Goal: Information Seeking & Learning: Learn about a topic

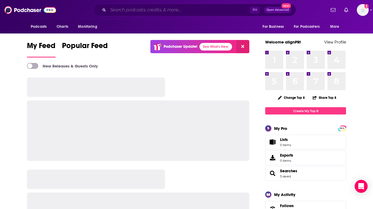
click at [149, 11] on input "Search podcasts, credits, & more..." at bounding box center [179, 10] width 142 height 9
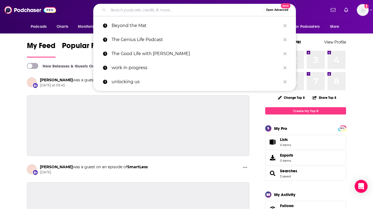
paste input "Breaking Beauty Podcast"
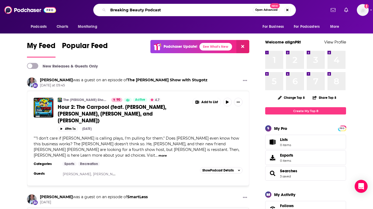
type input "Breaking Beauty Podcast"
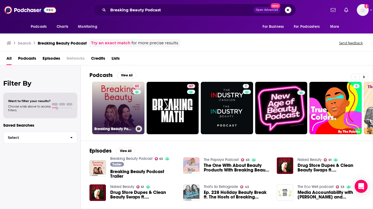
click at [98, 92] on link "63 Breaking Beauty Podcast" at bounding box center [118, 108] width 52 height 52
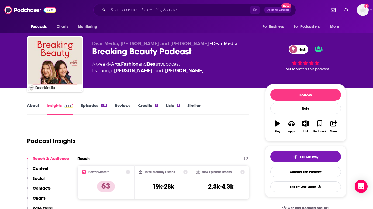
click at [124, 126] on div "Podcast Insights" at bounding box center [136, 138] width 218 height 28
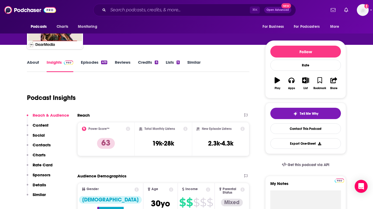
scroll to position [54, 0]
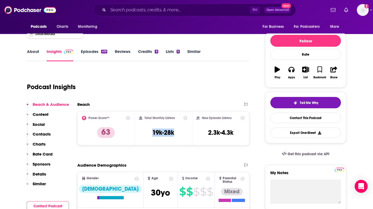
drag, startPoint x: 183, startPoint y: 132, endPoint x: 145, endPoint y: 120, distance: 39.7
click at [145, 120] on div "Total Monthly Listens 19k-28k" at bounding box center [163, 128] width 49 height 25
click at [145, 118] on h2 "Total Monthly Listens" at bounding box center [160, 118] width 30 height 4
click at [161, 9] on input "Search podcasts, credits, & more..." at bounding box center [179, 10] width 142 height 9
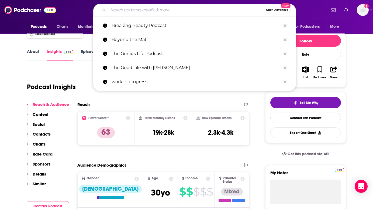
paste input "Entreprenista Podcast"
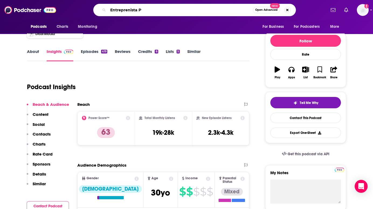
type input "Entreprenista"
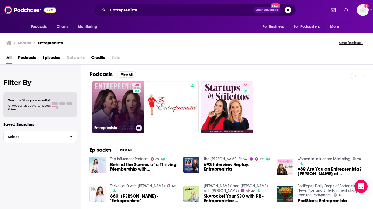
click at [116, 99] on link "48 Entreprenista" at bounding box center [118, 107] width 52 height 52
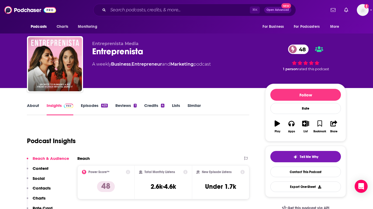
click at [124, 124] on div "Podcast Insights" at bounding box center [136, 138] width 218 height 28
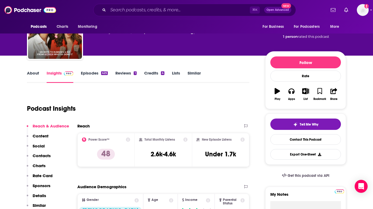
scroll to position [22, 0]
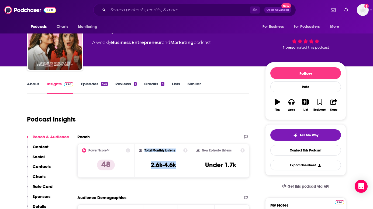
drag, startPoint x: 182, startPoint y: 165, endPoint x: 144, endPoint y: 150, distance: 41.5
click at [144, 150] on div "Total Monthly Listens 2.6k-4.6k" at bounding box center [163, 160] width 49 height 25
copy div "Total Monthly Listens 2.6k-4.6k"
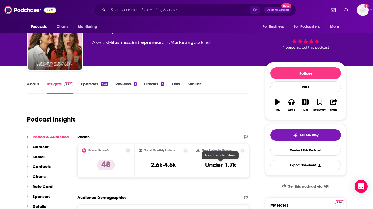
click at [234, 162] on h3 "Under 1.7k" at bounding box center [220, 165] width 31 height 8
drag, startPoint x: 239, startPoint y: 166, endPoint x: 205, endPoint y: 152, distance: 37.4
click at [205, 152] on div "New Episode Listens Under 1.7k" at bounding box center [221, 160] width 48 height 25
click at [203, 150] on h2 "New Episode Listens" at bounding box center [217, 150] width 30 height 4
drag, startPoint x: 203, startPoint y: 150, endPoint x: 237, endPoint y: 163, distance: 36.4
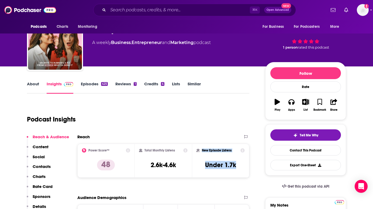
click at [237, 163] on div "New Episode Listens Under 1.7k" at bounding box center [221, 160] width 48 height 25
copy div "New Episode Listens Under 1.7k"
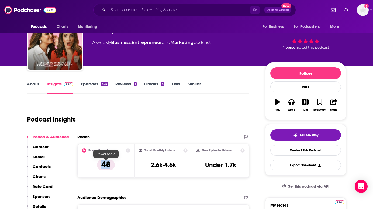
drag, startPoint x: 117, startPoint y: 166, endPoint x: 103, endPoint y: 165, distance: 13.3
click at [103, 165] on div "Power Score™ 48" at bounding box center [106, 160] width 48 height 25
copy p "48"
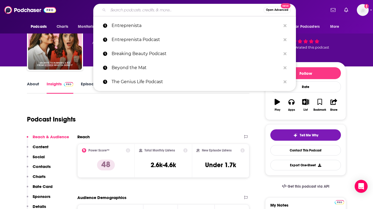
click at [136, 10] on input "Search podcasts, credits, & more..." at bounding box center [186, 10] width 156 height 9
paste input "The Everygirl Podcast"
type input "The Everygirl Podcast"
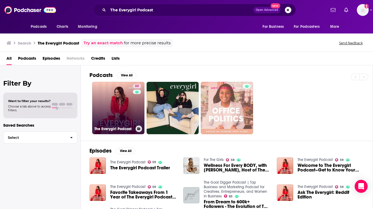
click at [114, 107] on link "59 The Everygirl Podcast" at bounding box center [118, 108] width 52 height 52
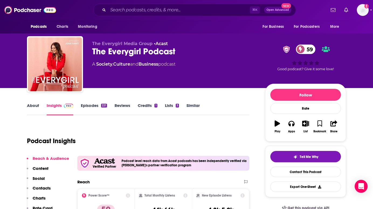
click at [109, 126] on div "Podcast Insights" at bounding box center [136, 138] width 218 height 28
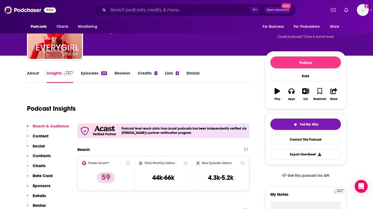
scroll to position [43, 0]
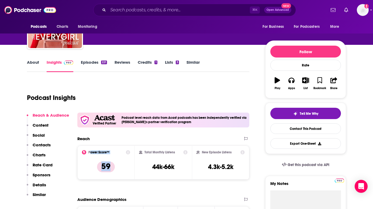
drag, startPoint x: 120, startPoint y: 166, endPoint x: 90, endPoint y: 153, distance: 33.6
click at [90, 153] on div "Power Score™ 59" at bounding box center [106, 162] width 48 height 25
click at [90, 153] on h2 "Power Score™" at bounding box center [98, 152] width 21 height 4
click at [89, 151] on h2 "Power Score™" at bounding box center [98, 152] width 21 height 4
drag, startPoint x: 115, startPoint y: 167, endPoint x: 93, endPoint y: 155, distance: 26.1
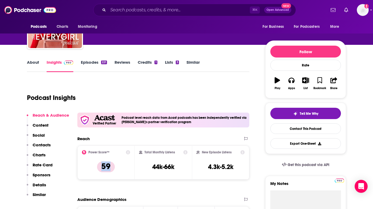
click at [93, 155] on div "Power Score™ 59" at bounding box center [106, 162] width 48 height 25
drag, startPoint x: 237, startPoint y: 164, endPoint x: 224, endPoint y: 162, distance: 12.3
click at [224, 162] on div "New Episode Listens 4.3k-5.2k" at bounding box center [221, 162] width 48 height 25
drag, startPoint x: 174, startPoint y: 166, endPoint x: 152, endPoint y: 166, distance: 21.6
click at [152, 166] on div "Total Monthly Listens 44k-66k" at bounding box center [163, 162] width 49 height 25
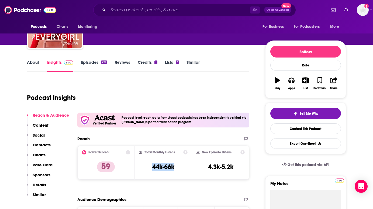
copy h3 "44k-66k"
drag, startPoint x: 238, startPoint y: 168, endPoint x: 208, endPoint y: 168, distance: 29.7
click at [208, 168] on div "New Episode Listens 4.3k-5.2k" at bounding box center [221, 162] width 48 height 25
copy h3 "4.3k-5.2k"
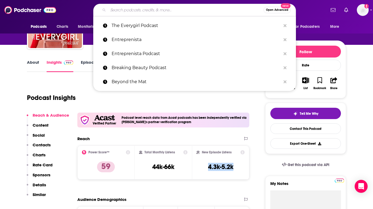
click at [128, 9] on input "Search podcasts, credits, & more..." at bounding box center [186, 10] width 156 height 9
paste input "Skincare Anarchy Podcast"
type input "Skincare Anarchy Podcast"
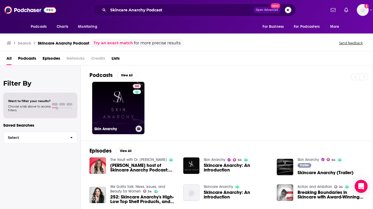
click at [127, 117] on link "64 Skin Anarchy" at bounding box center [118, 108] width 52 height 52
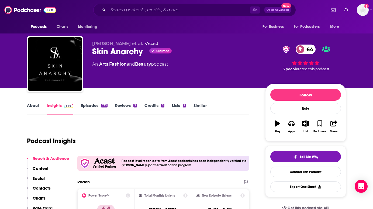
click at [98, 129] on div "Podcast Insights" at bounding box center [136, 138] width 218 height 28
click at [90, 134] on div "Podcast Insights" at bounding box center [136, 138] width 218 height 28
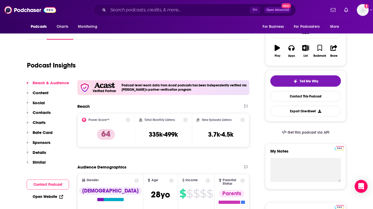
scroll to position [86, 0]
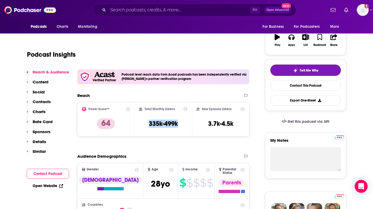
drag, startPoint x: 180, startPoint y: 123, endPoint x: 148, endPoint y: 123, distance: 32.6
click at [148, 123] on div "Total Monthly Listens 335k-499k" at bounding box center [163, 119] width 49 height 25
copy h3 "335k-499k"
drag, startPoint x: 236, startPoint y: 125, endPoint x: 207, endPoint y: 124, distance: 29.4
click at [207, 124] on div "New Episode Listens 3.7k-4.5k" at bounding box center [221, 119] width 48 height 25
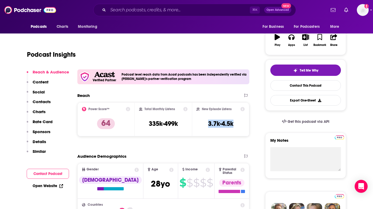
copy h3 "3.7k-4.5k"
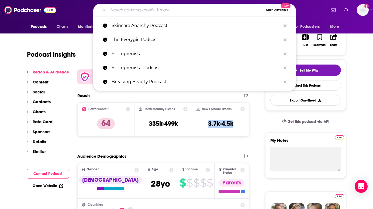
click at [181, 11] on input "Search podcasts, credits, & more..." at bounding box center [186, 10] width 156 height 9
paste input "Shopify Masters Podcast"
type input "Shopify Masters Podcast"
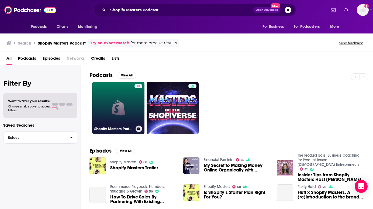
click at [121, 101] on link "13 Shopify Masters Podcast" at bounding box center [118, 108] width 52 height 52
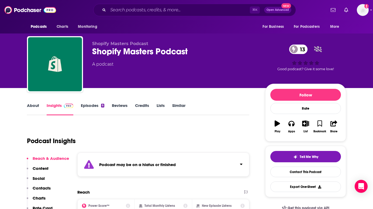
click at [120, 127] on div "Podcast Insights" at bounding box center [136, 138] width 218 height 28
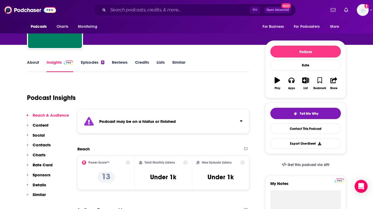
scroll to position [54, 0]
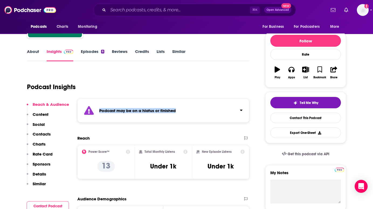
drag, startPoint x: 180, startPoint y: 112, endPoint x: 100, endPoint y: 112, distance: 80.4
click at [100, 112] on div "Podcast may be on a hiatus or finished" at bounding box center [163, 110] width 172 height 24
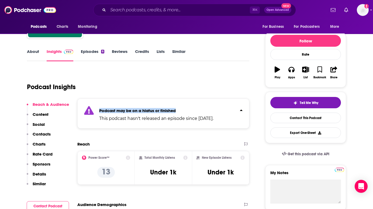
copy strong "Podcast may be on a hiatus or finished"
drag, startPoint x: 235, startPoint y: 119, endPoint x: 100, endPoint y: 110, distance: 136.0
click at [100, 110] on div "Podcast may be on a hiatus or finished This podcast hasn't released an episode …" at bounding box center [163, 113] width 172 height 30
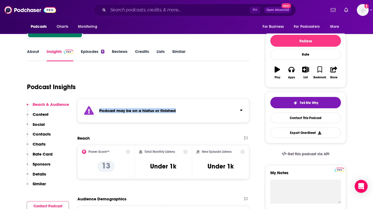
copy div "Podcast may be on a hiatus or finished This podcast hasn't released an episode …"
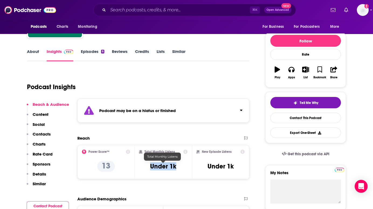
drag, startPoint x: 180, startPoint y: 170, endPoint x: 151, endPoint y: 169, distance: 28.6
click at [151, 169] on div "Total Monthly Listens Under 1k" at bounding box center [163, 161] width 49 height 25
copy h3 "Under 1k"
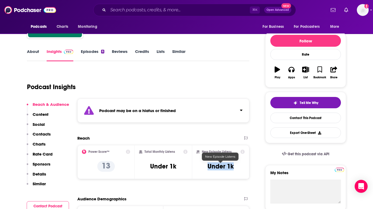
drag, startPoint x: 238, startPoint y: 164, endPoint x: 205, endPoint y: 164, distance: 32.6
click at [205, 164] on div "New Episode Listens Under 1k" at bounding box center [221, 161] width 48 height 25
click at [241, 112] on icon "Click to expand status details" at bounding box center [241, 110] width 3 height 4
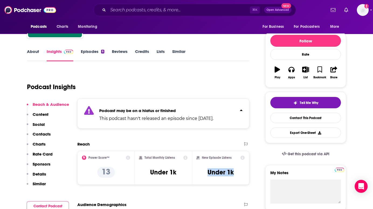
drag, startPoint x: 235, startPoint y: 119, endPoint x: 99, endPoint y: 109, distance: 136.8
click at [99, 109] on div "Podcast may be on a hiatus or finished This podcast hasn't released an episode …" at bounding box center [163, 113] width 172 height 30
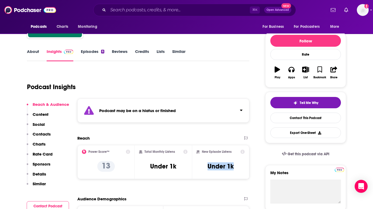
click at [241, 110] on icon "Click to expand status details" at bounding box center [241, 110] width 3 height 4
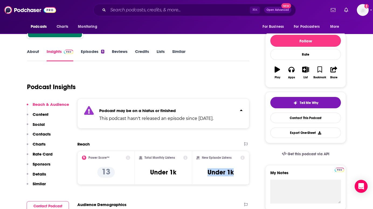
drag, startPoint x: 232, startPoint y: 118, endPoint x: 101, endPoint y: 116, distance: 131.6
click at [100, 116] on div "Podcast may be on a hiatus or finished This podcast hasn't released an episode …" at bounding box center [163, 113] width 172 height 30
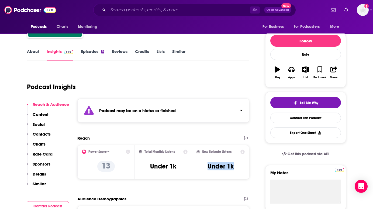
click at [242, 109] on icon "Click to expand status details" at bounding box center [241, 110] width 3 height 4
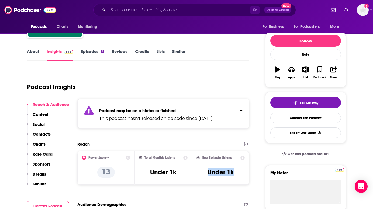
drag, startPoint x: 232, startPoint y: 117, endPoint x: 94, endPoint y: 118, distance: 137.6
click at [94, 118] on div "Podcast may be on a hiatus or finished This podcast hasn't released an episode …" at bounding box center [163, 113] width 172 height 30
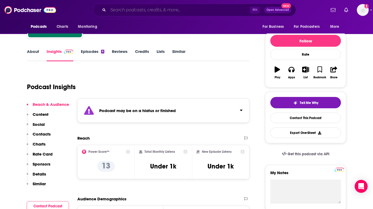
click at [160, 7] on input "Search podcasts, credits, & more..." at bounding box center [179, 10] width 142 height 9
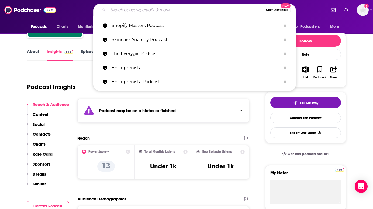
paste input "QUESTION EVERYTHING Podcast"
type input "QUESTION EVERYTHING Podcast"
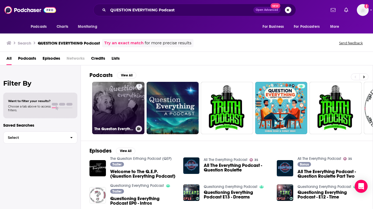
click at [122, 97] on link "7 The Question Everything Podcast" at bounding box center [118, 108] width 52 height 52
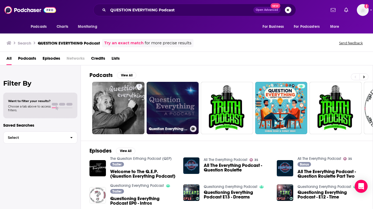
click at [175, 104] on link "Question Everything: A Podcast" at bounding box center [173, 108] width 52 height 52
